Goal: Navigation & Orientation: Find specific page/section

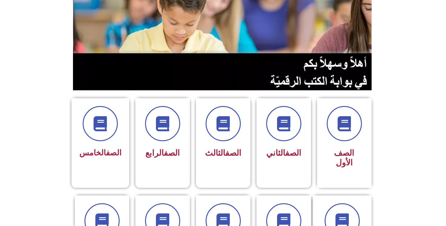
scroll to position [61, 0]
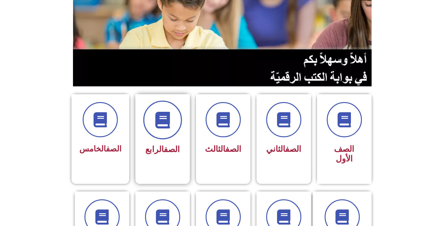
click at [160, 136] on span at bounding box center [162, 120] width 39 height 39
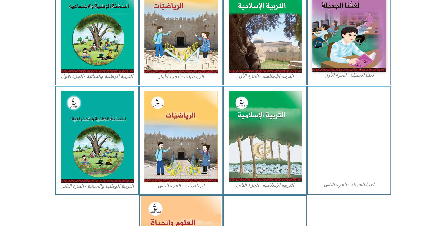
scroll to position [316, 0]
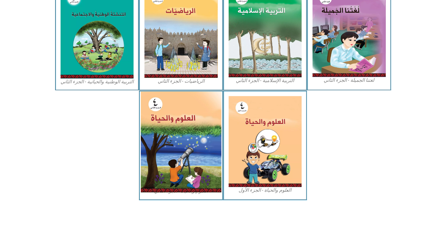
click at [170, 132] on img at bounding box center [181, 141] width 81 height 101
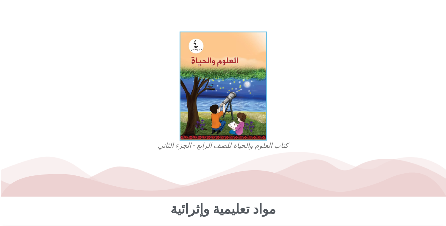
scroll to position [151, 0]
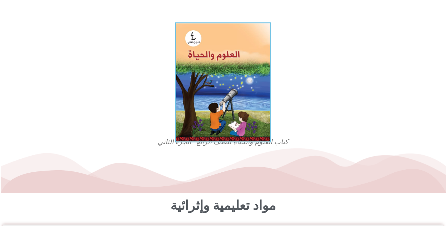
click at [211, 85] on img at bounding box center [223, 82] width 96 height 120
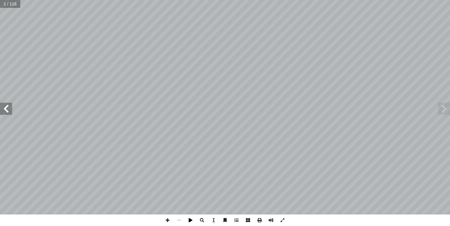
click at [194, 221] on span at bounding box center [191, 220] width 12 height 12
click at [270, 223] on span at bounding box center [271, 220] width 12 height 12
click at [192, 219] on span at bounding box center [191, 220] width 12 height 12
